Goal: Information Seeking & Learning: Learn about a topic

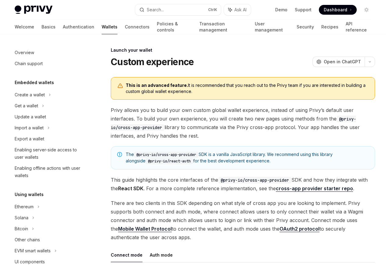
scroll to position [280, 0]
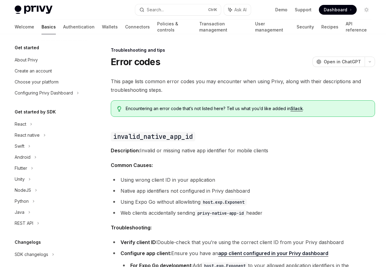
scroll to position [58, 0]
